Goal: Information Seeking & Learning: Find specific fact

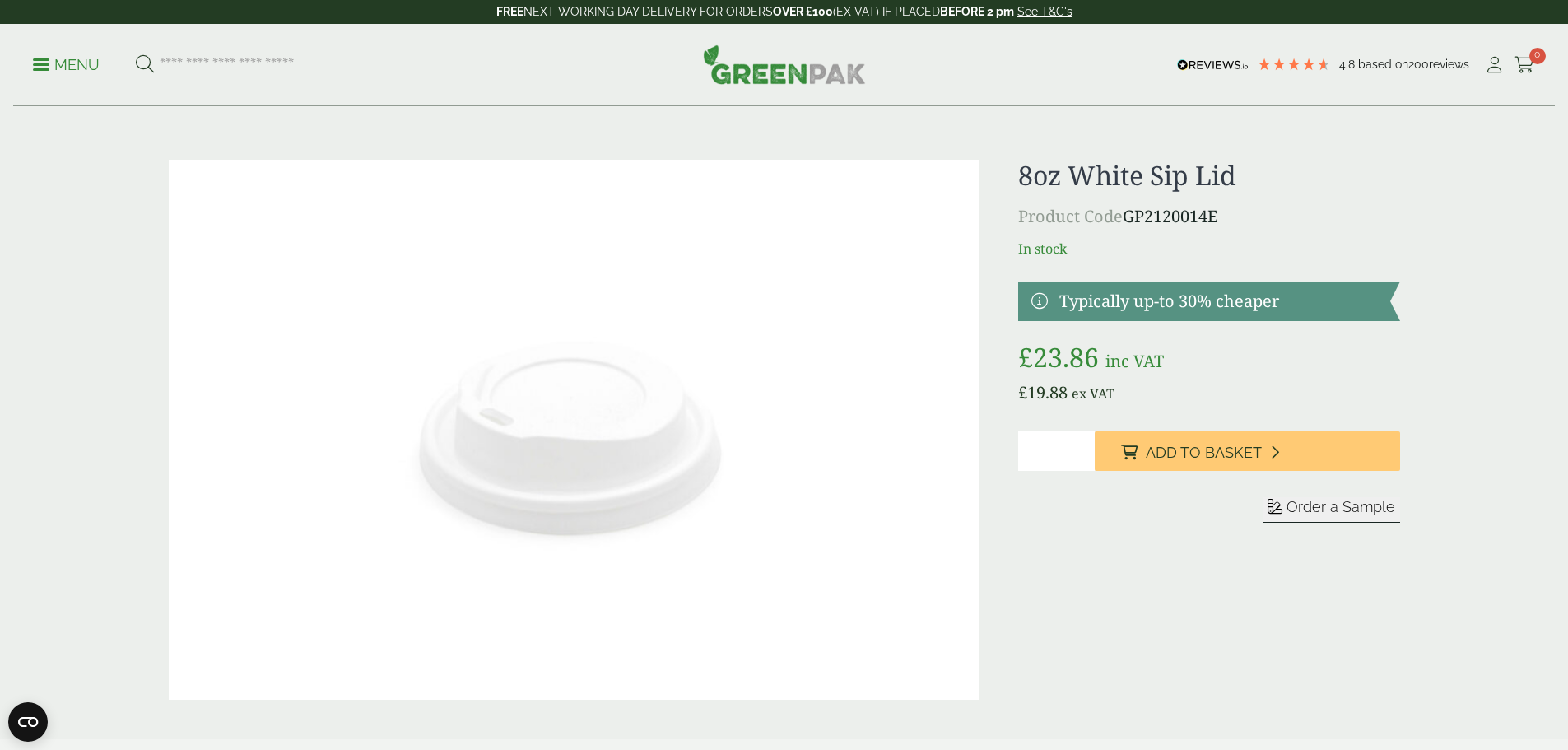
click at [46, 61] on p "Menu" at bounding box center [66, 64] width 67 height 20
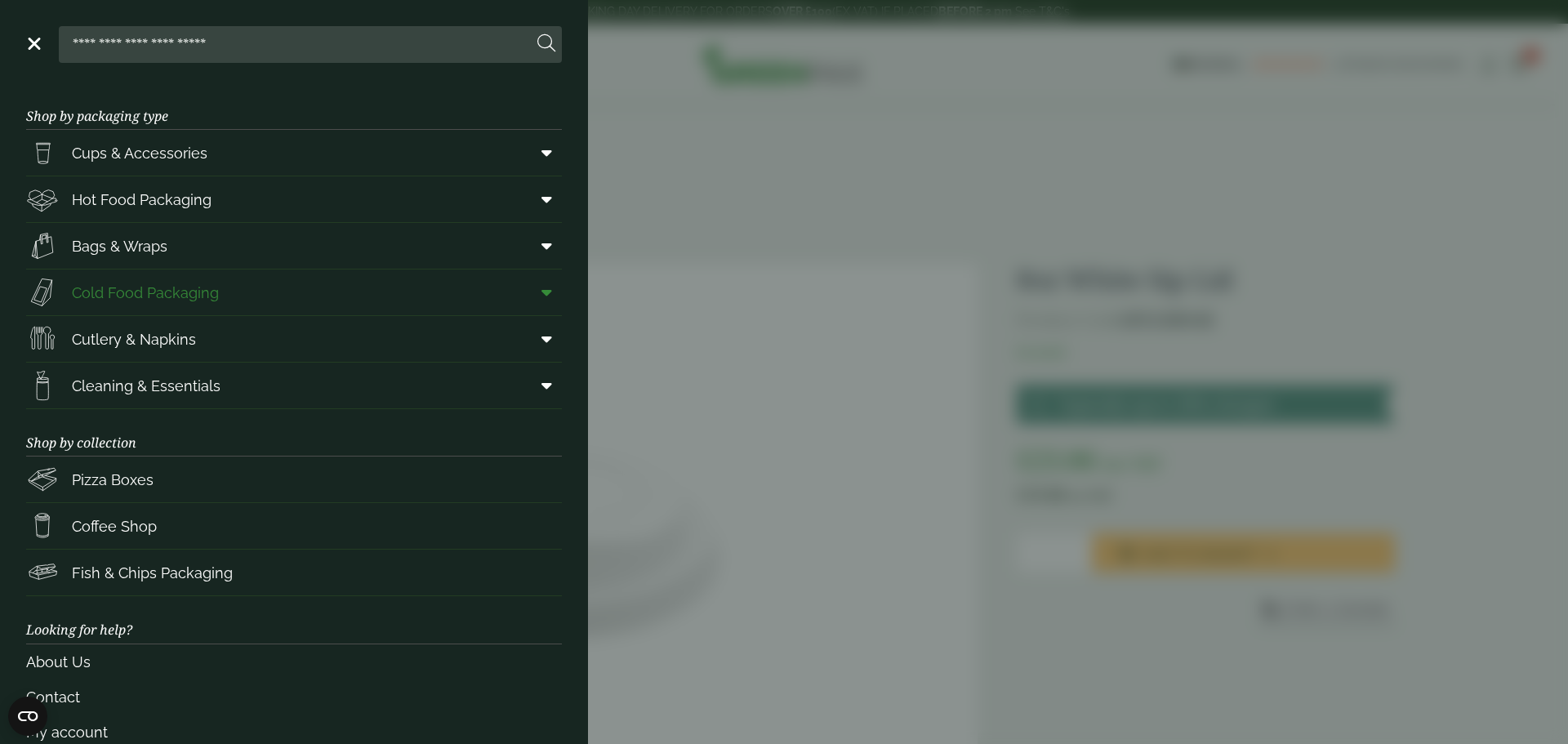
click at [525, 288] on span at bounding box center [544, 292] width 37 height 31
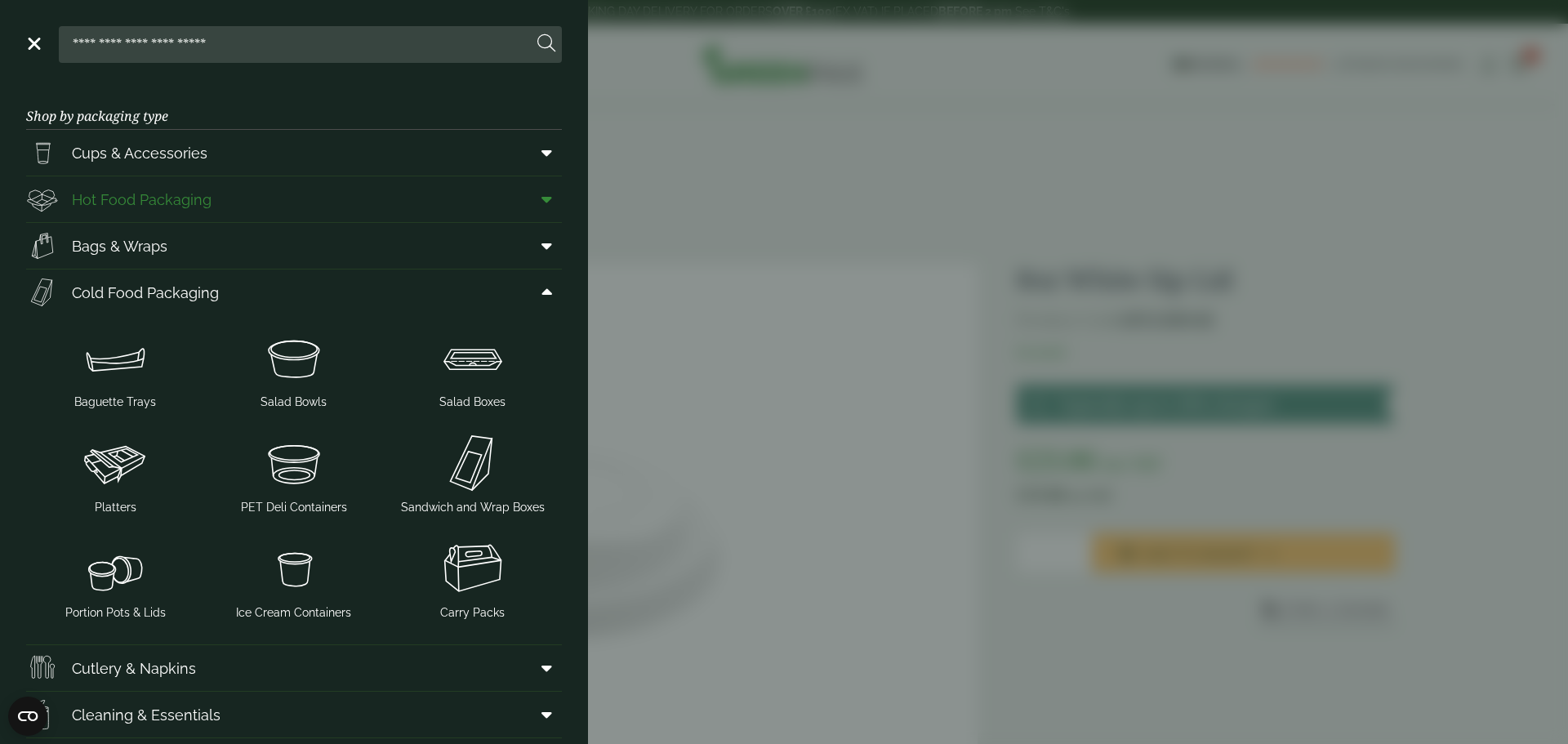
click at [178, 189] on span "Hot Food Packaging" at bounding box center [142, 200] width 140 height 22
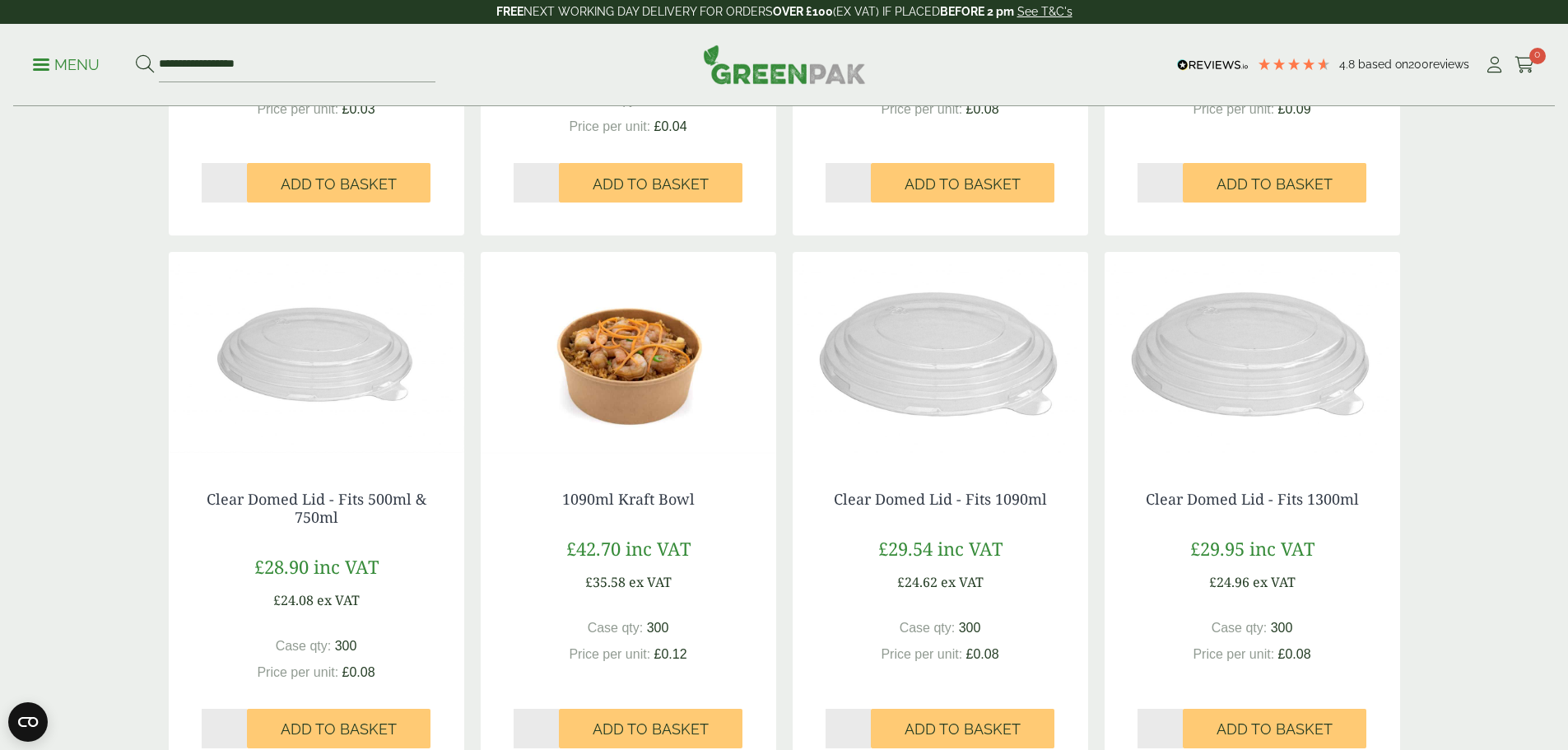
scroll to position [1564, 0]
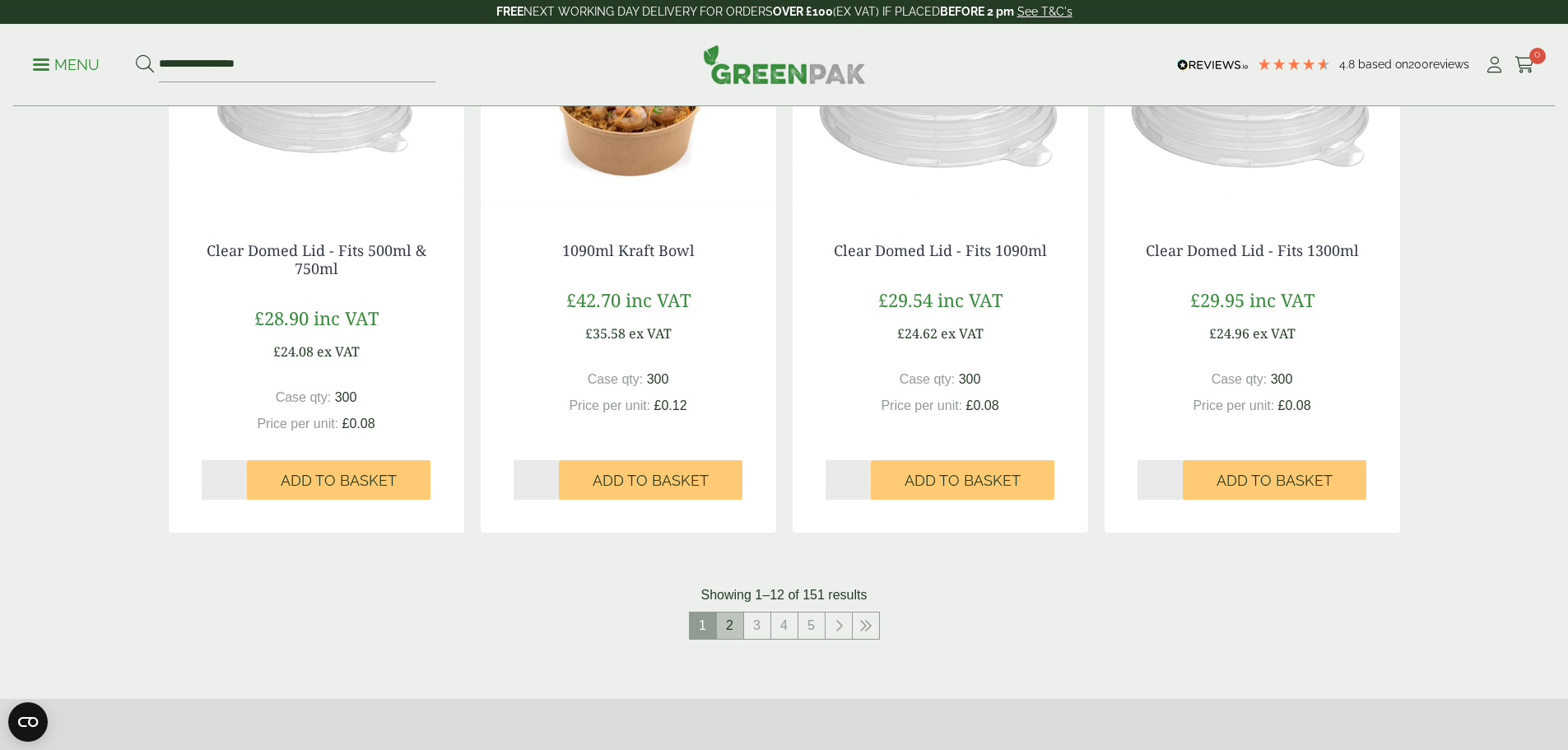
click at [735, 627] on link "2" at bounding box center [730, 626] width 26 height 26
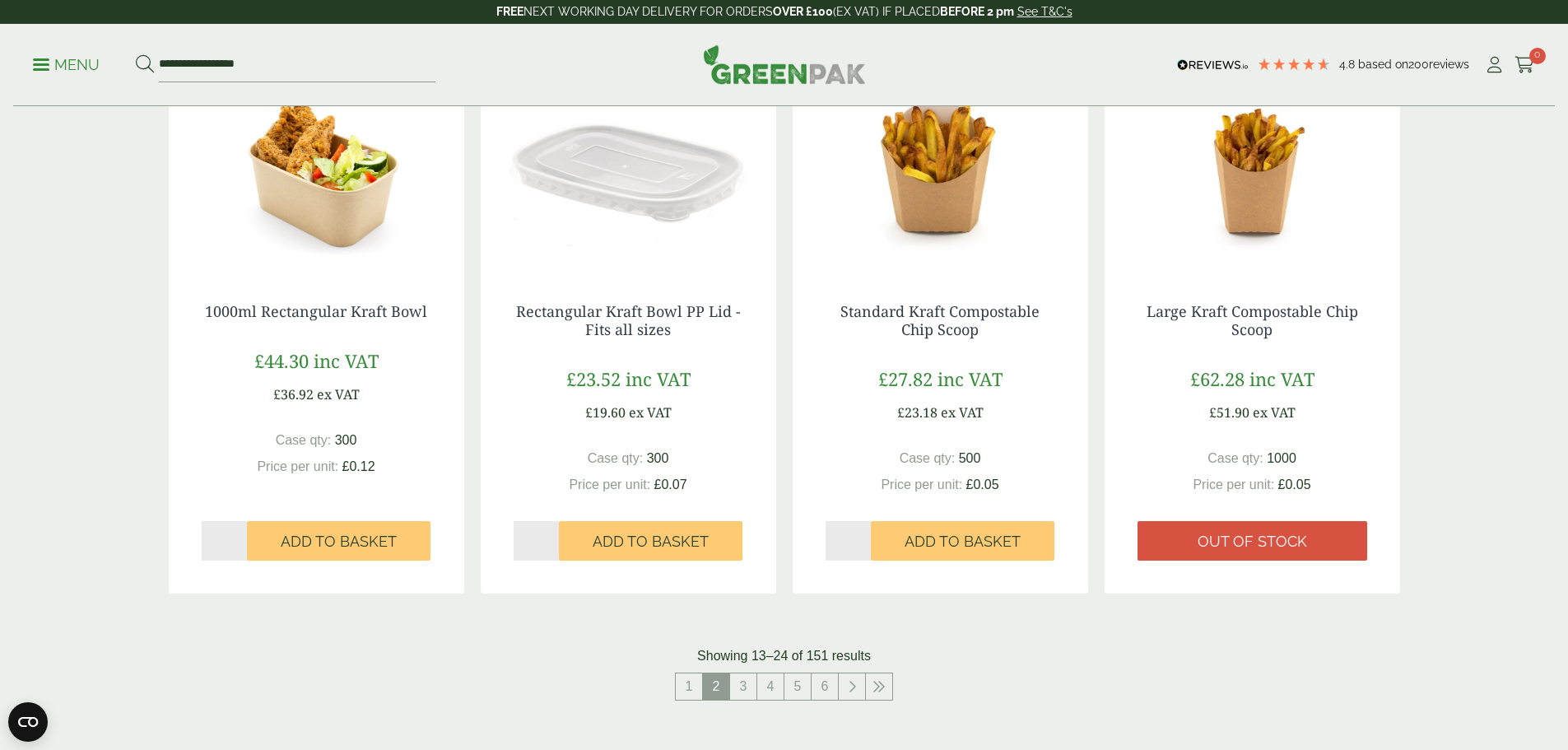
scroll to position [1894, 0]
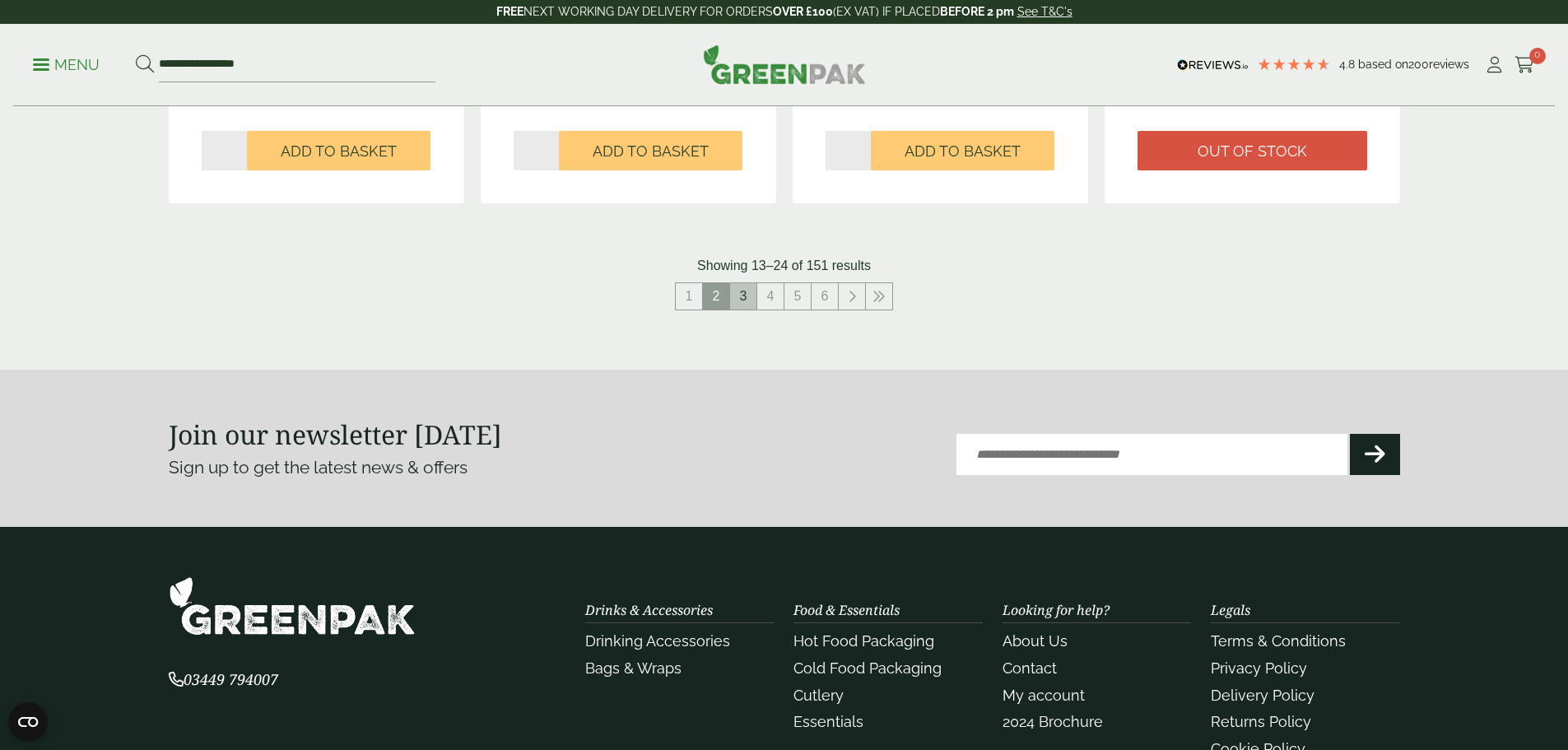
click at [744, 297] on link "3" at bounding box center [743, 297] width 26 height 26
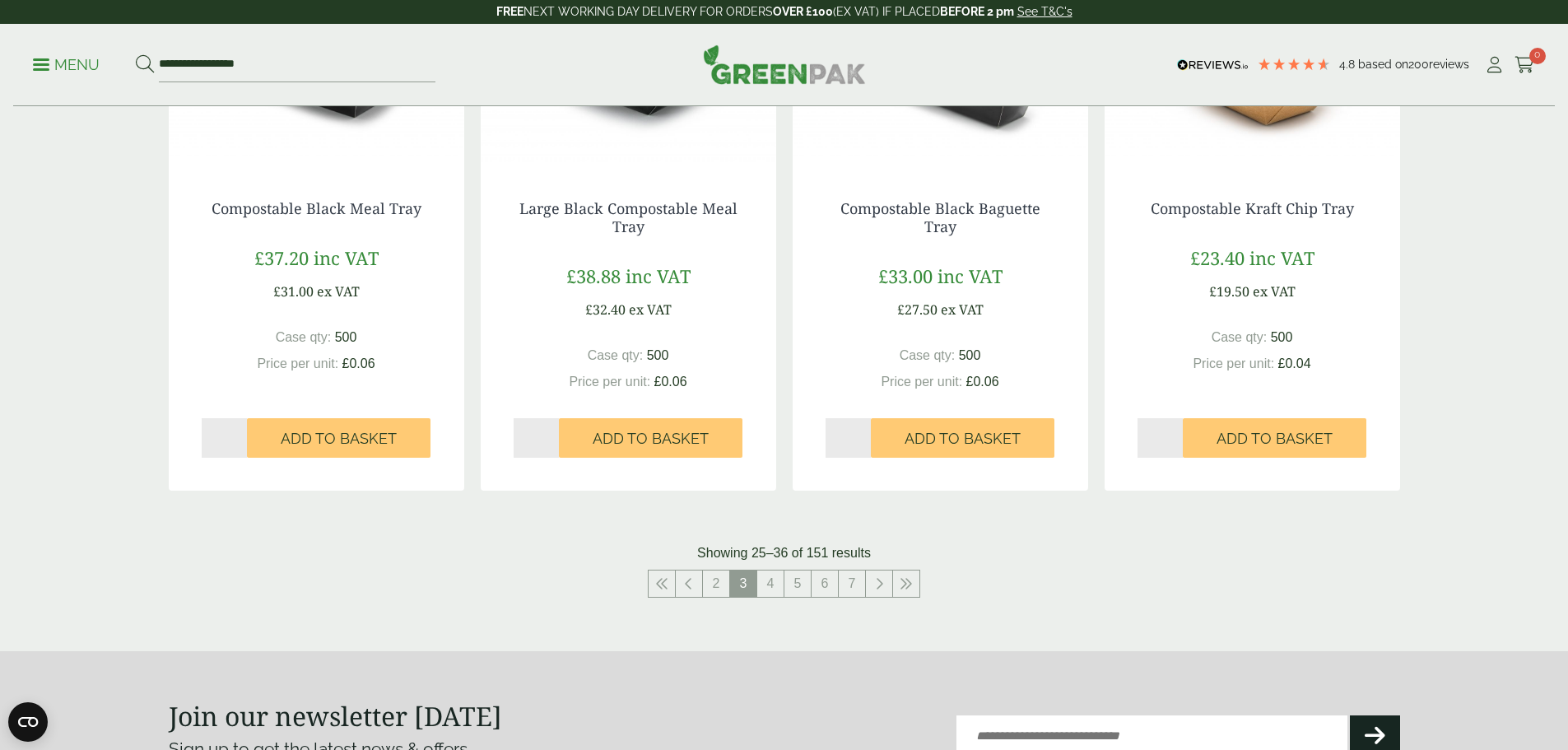
scroll to position [1977, 0]
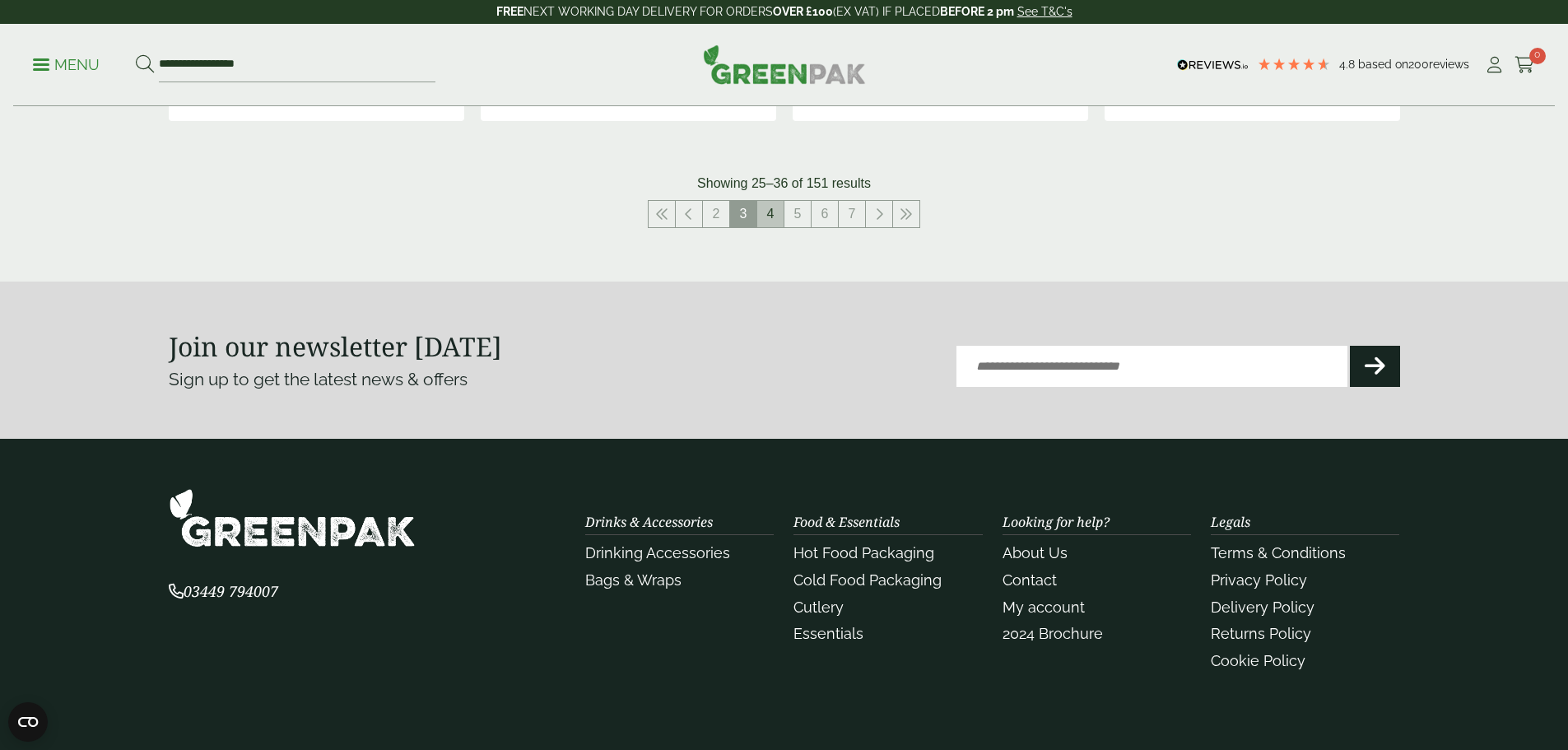
click at [773, 207] on link "4" at bounding box center [770, 214] width 26 height 26
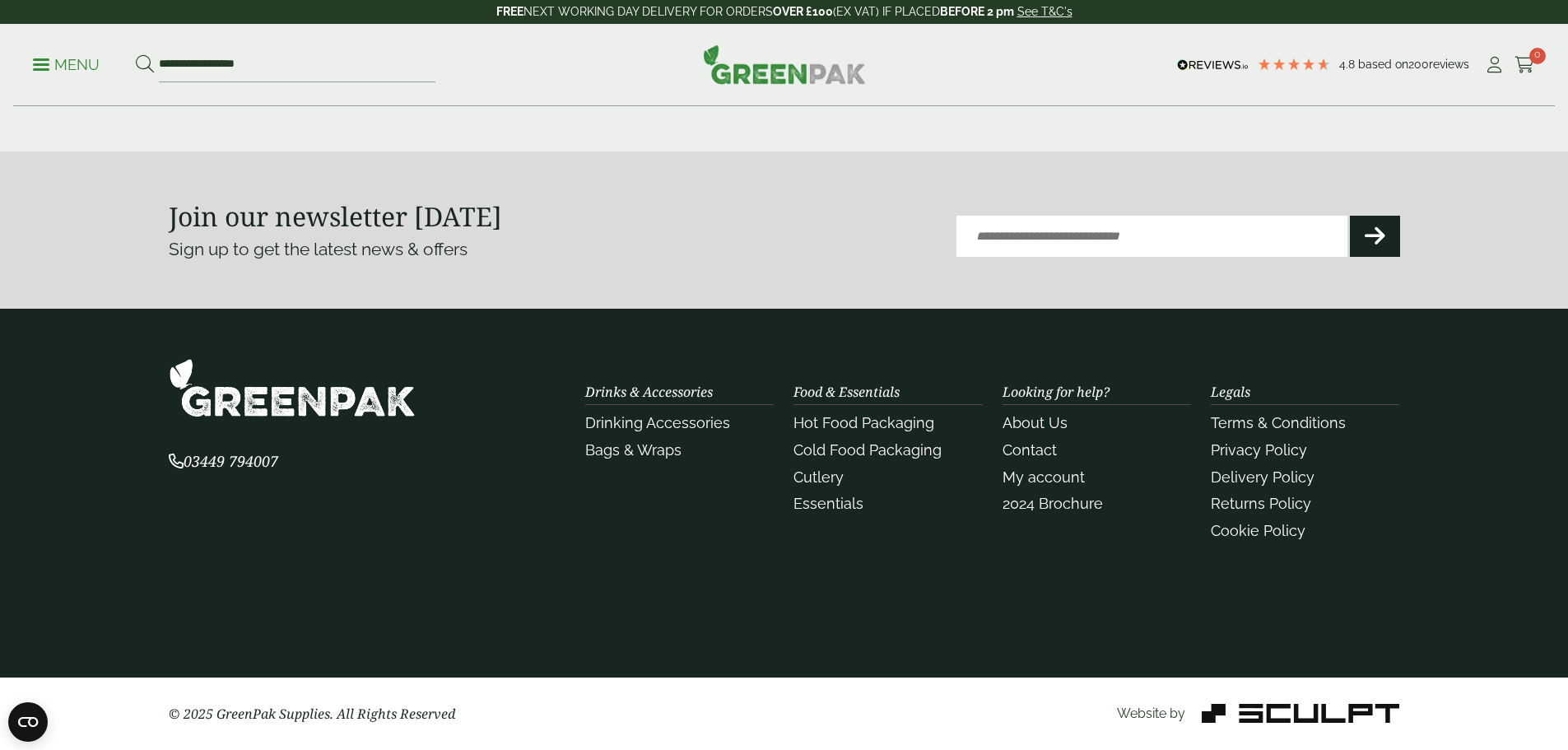
scroll to position [1777, 0]
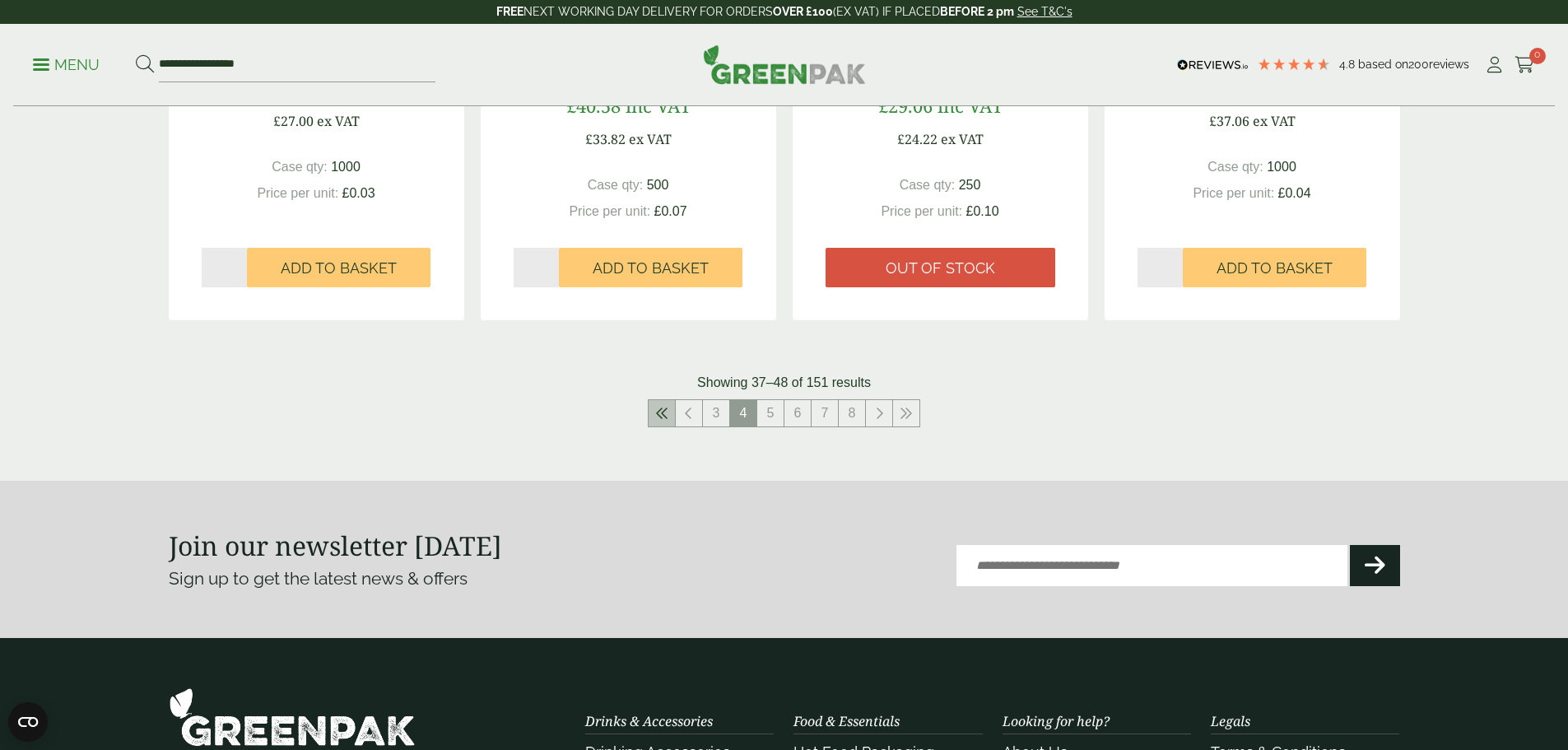
click at [664, 411] on icon at bounding box center [662, 413] width 13 height 13
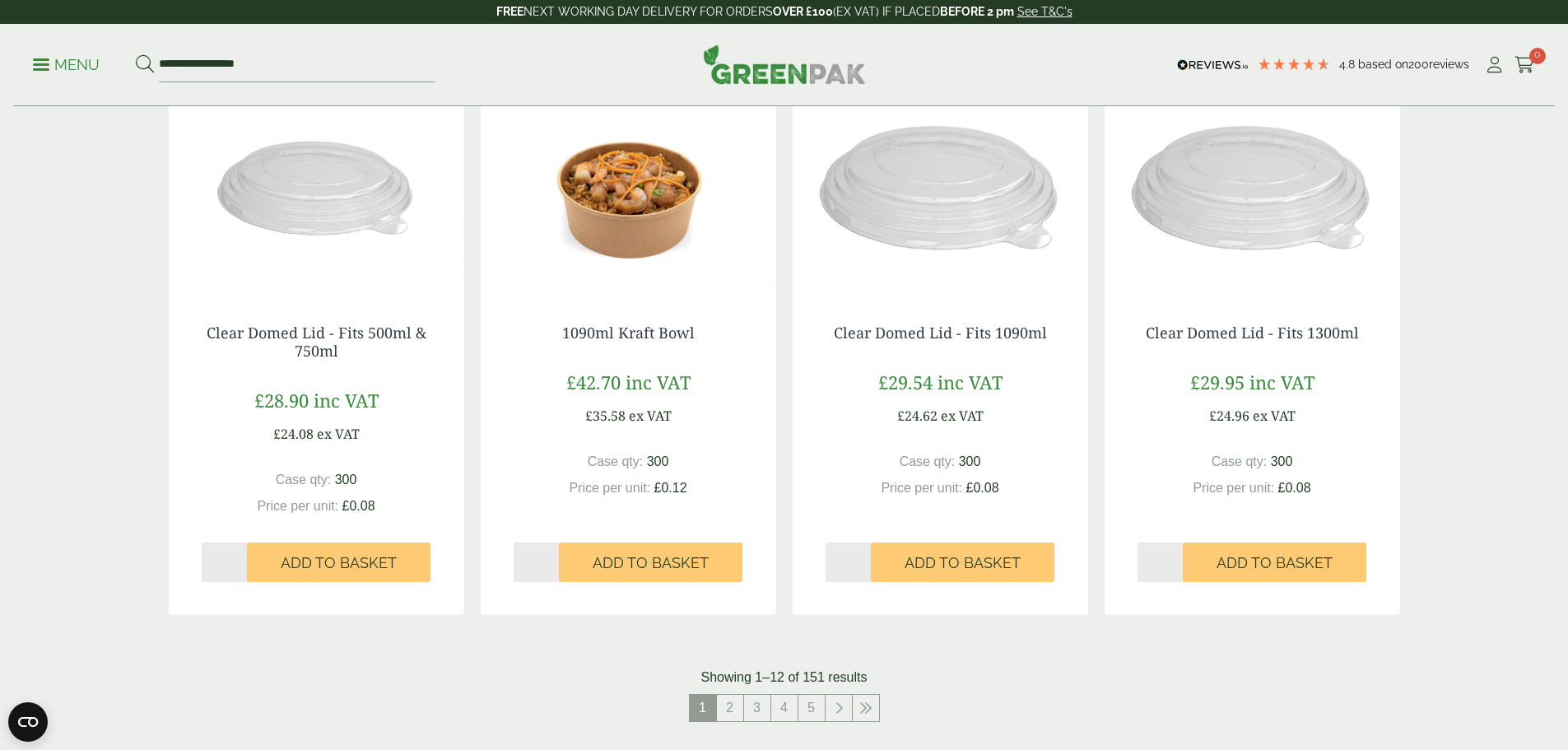
scroll to position [1201, 0]
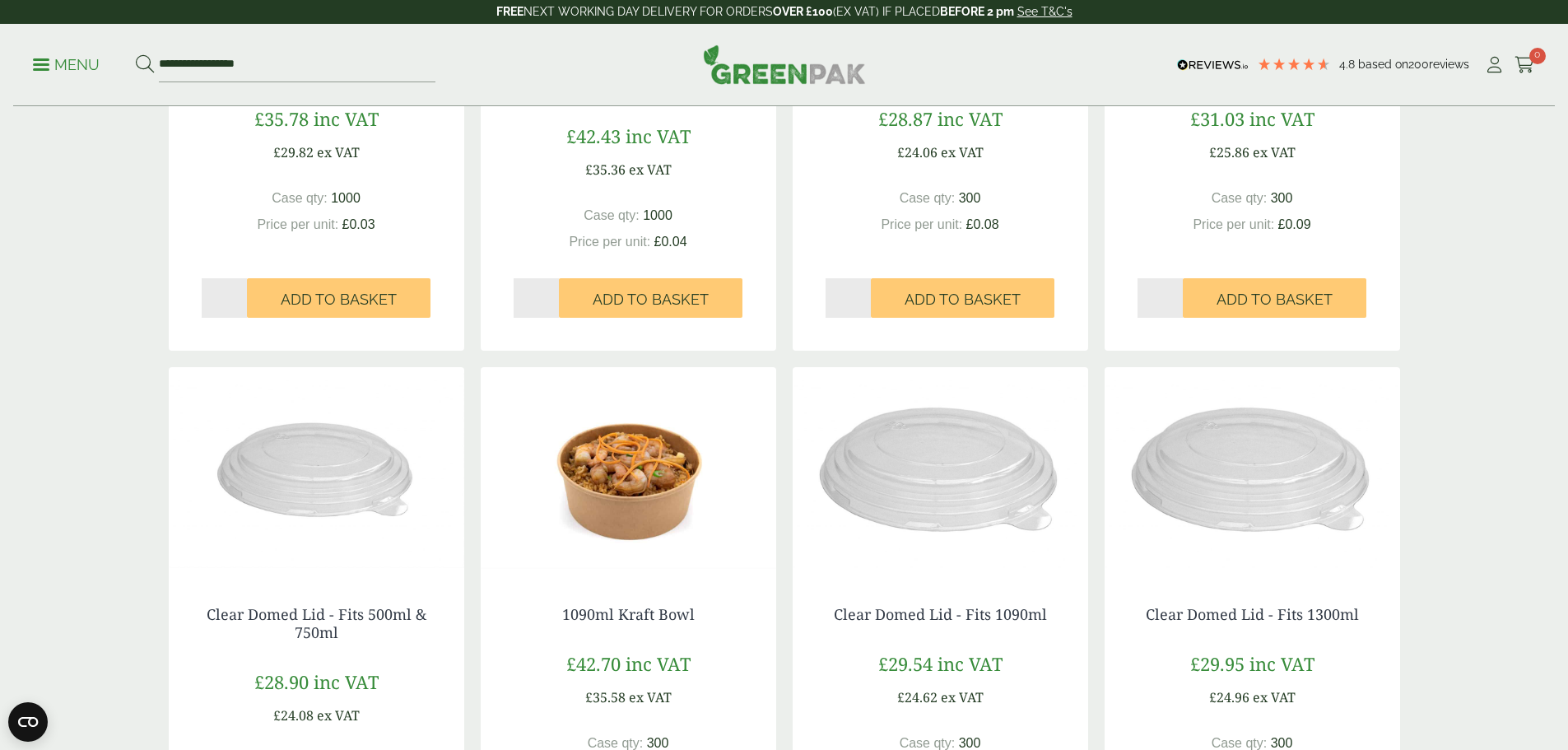
click at [646, 497] on img at bounding box center [628, 470] width 296 height 206
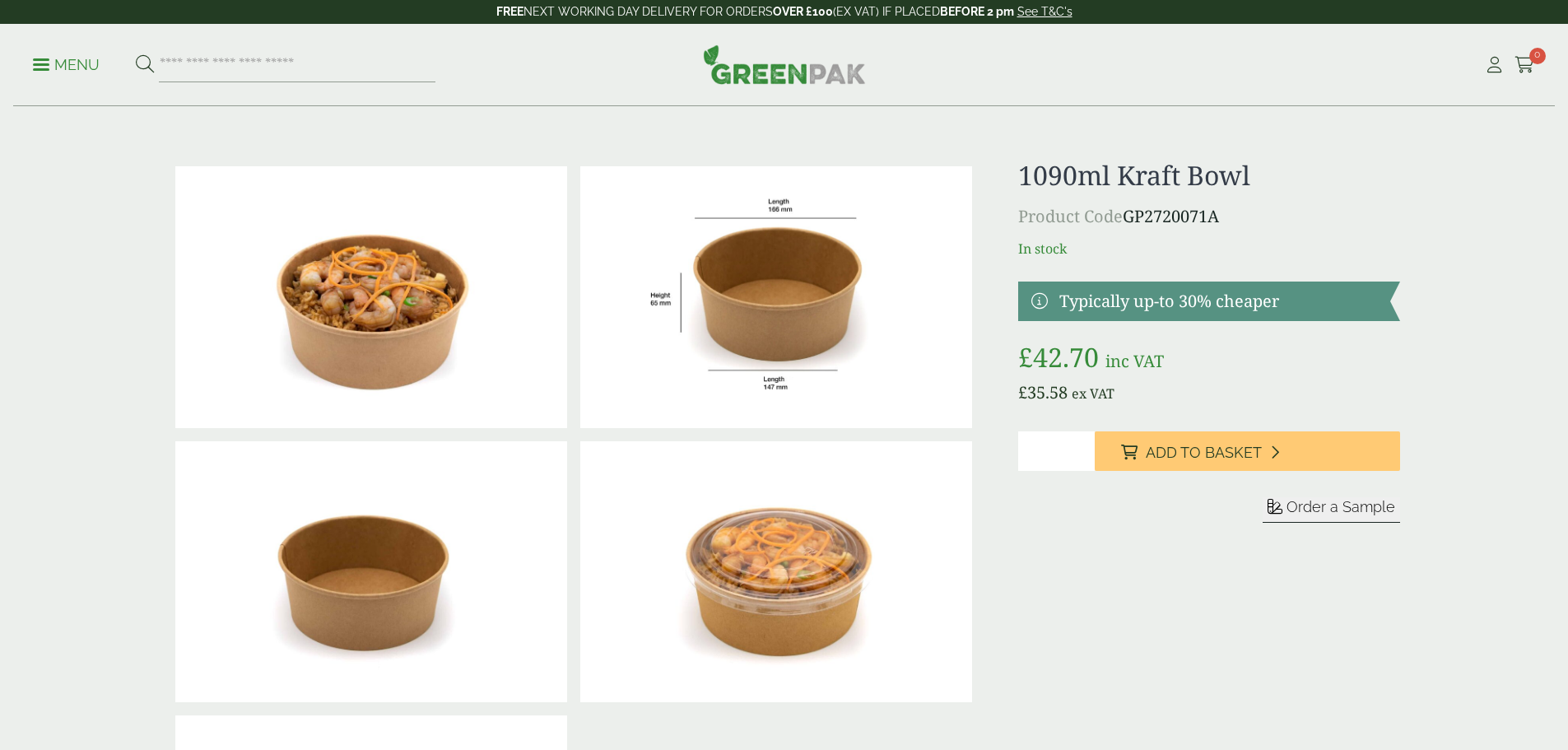
click at [1131, 222] on p "Product Code GP2720071A" at bounding box center [1208, 216] width 381 height 24
click at [1282, 218] on p "Product Code GP2720071A" at bounding box center [1208, 216] width 381 height 24
drag, startPoint x: 1232, startPoint y: 207, endPoint x: 1129, endPoint y: 218, distance: 103.6
click at [1129, 218] on p "Product Code GP2720071A" at bounding box center [1208, 216] width 381 height 24
copy p "GP2720071A"
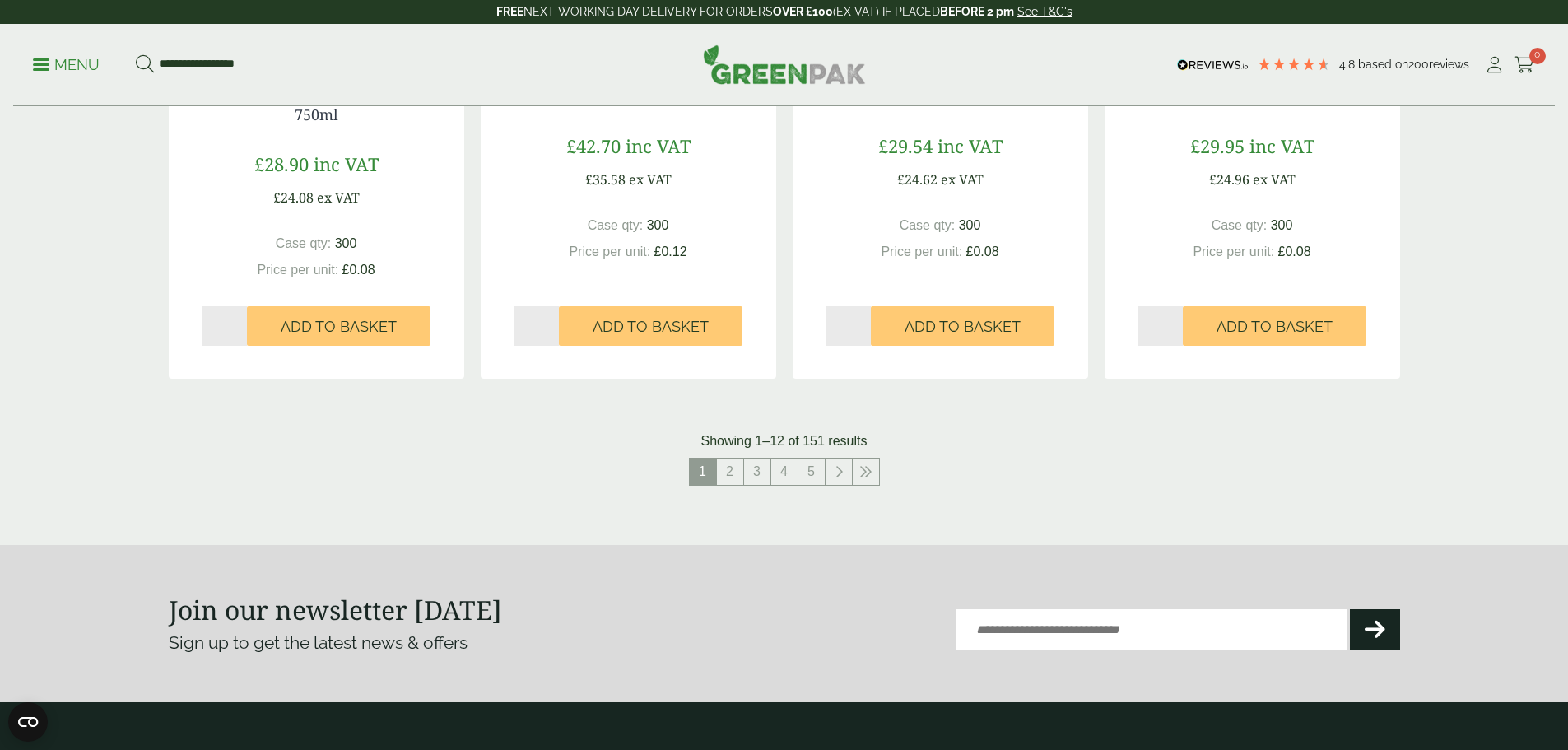
scroll to position [1859, 0]
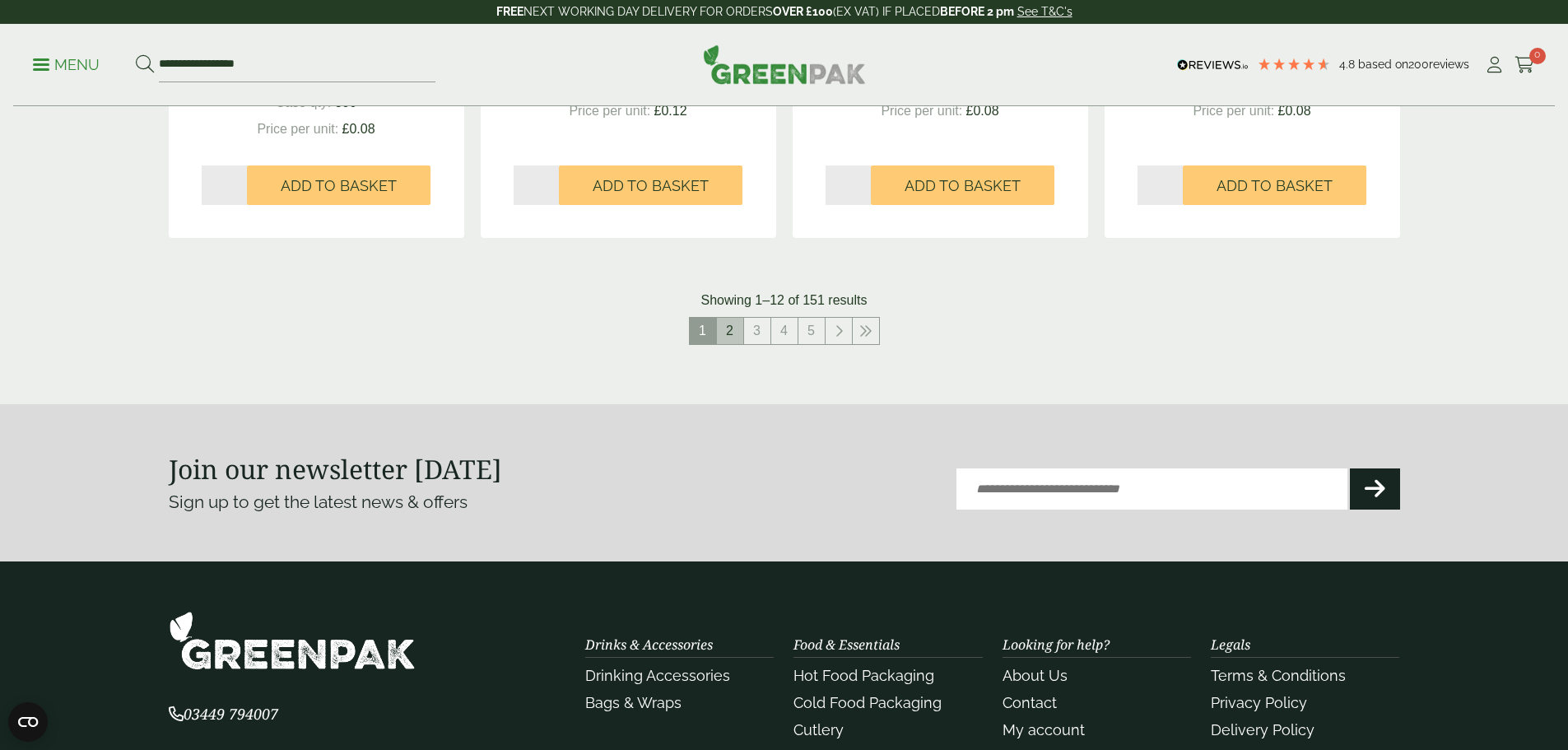
drag, startPoint x: 726, startPoint y: 330, endPoint x: 728, endPoint y: 339, distance: 9.2
click at [726, 330] on link "2" at bounding box center [730, 331] width 26 height 26
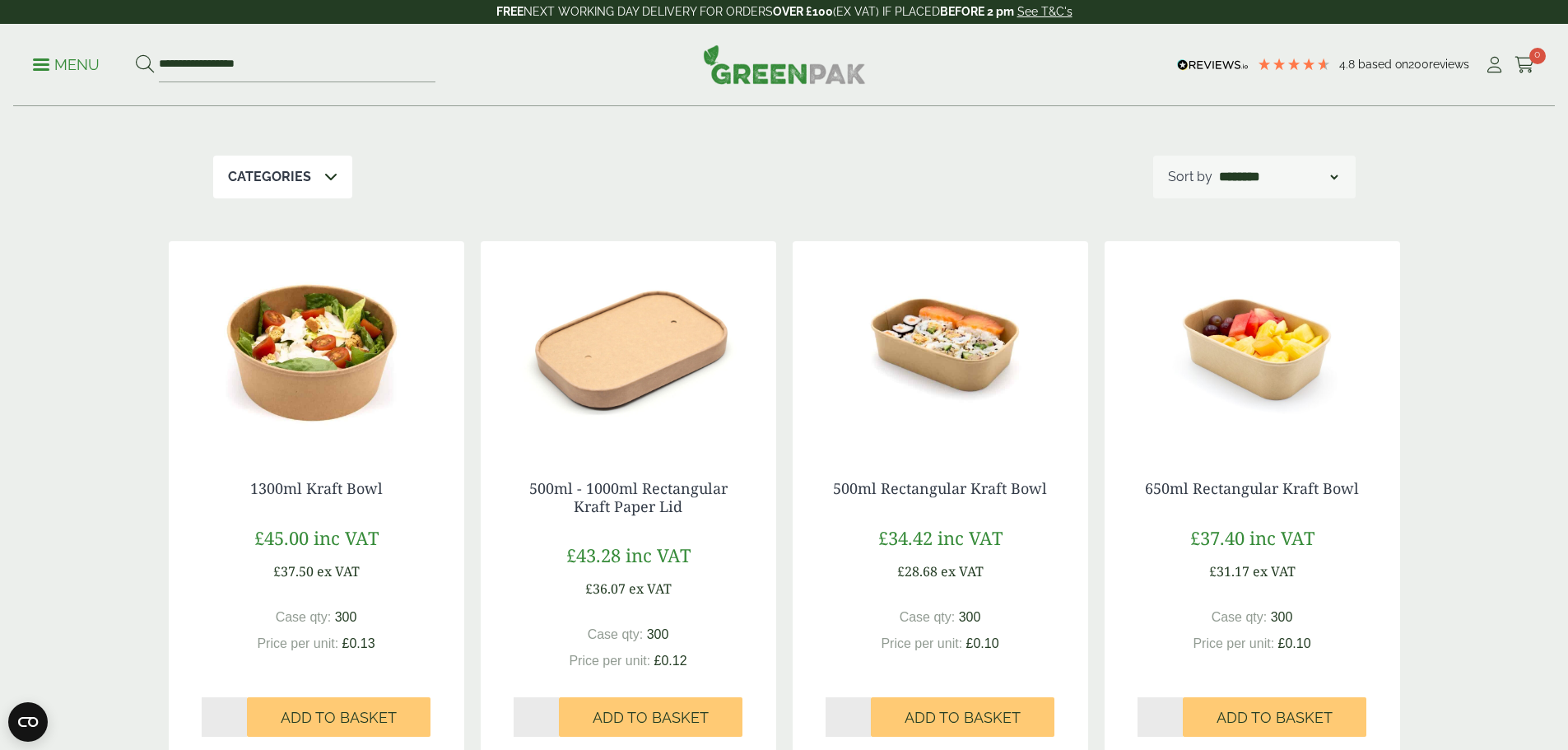
scroll to position [130, 0]
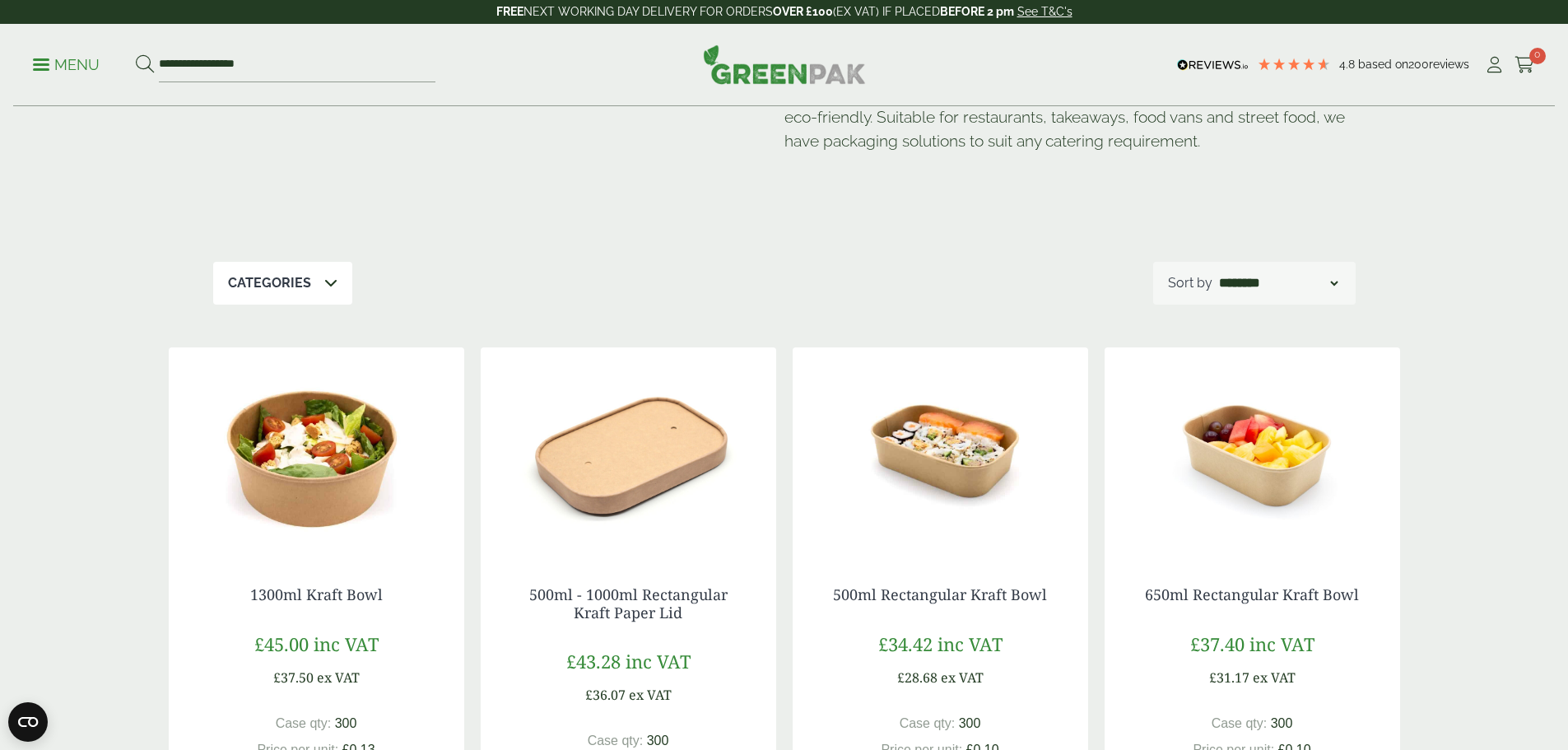
drag, startPoint x: 297, startPoint y: 404, endPoint x: 313, endPoint y: 408, distance: 16.5
click at [297, 404] on img at bounding box center [316, 451] width 296 height 206
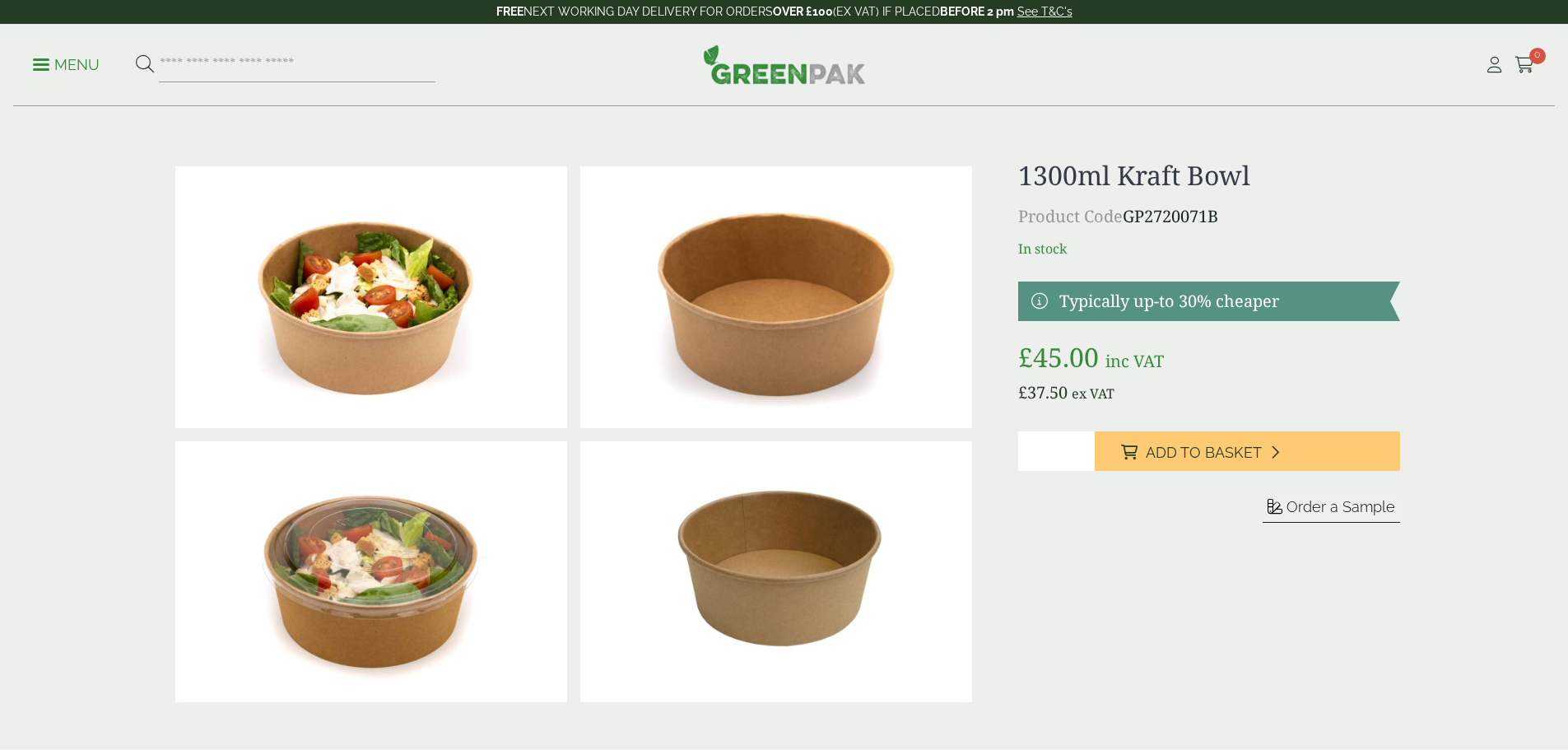
click at [1132, 222] on p "Product Code GP2720071B" at bounding box center [1208, 216] width 381 height 24
